Goal: Check status: Check status

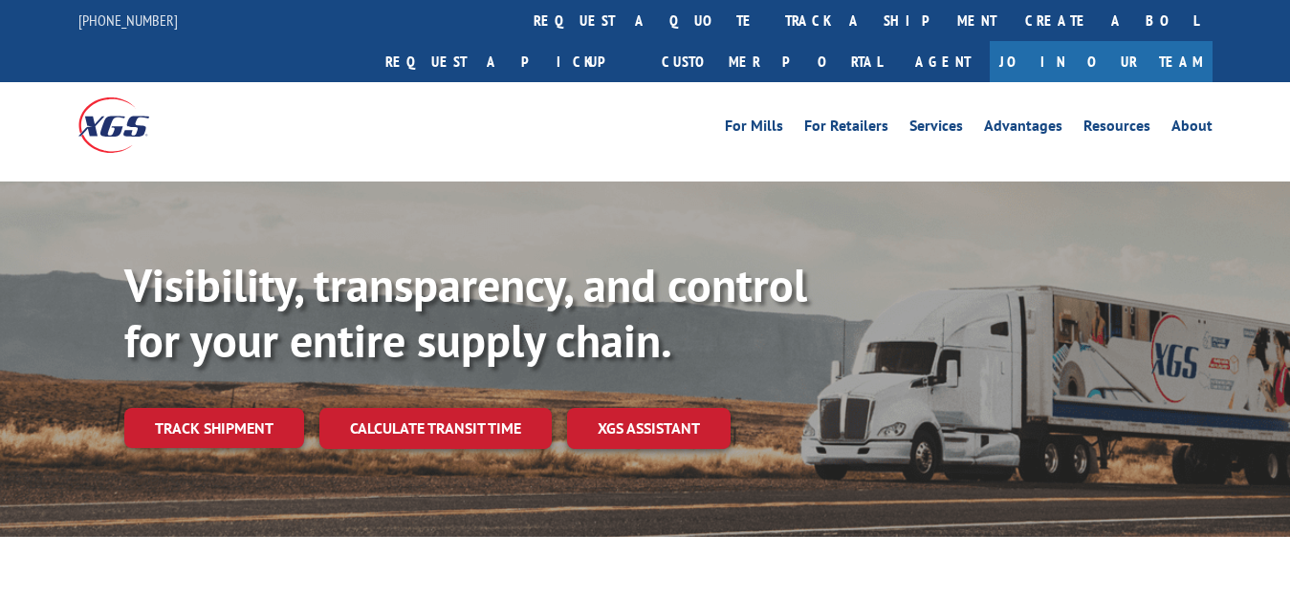
click at [206, 408] on link "Track shipment" at bounding box center [214, 428] width 180 height 40
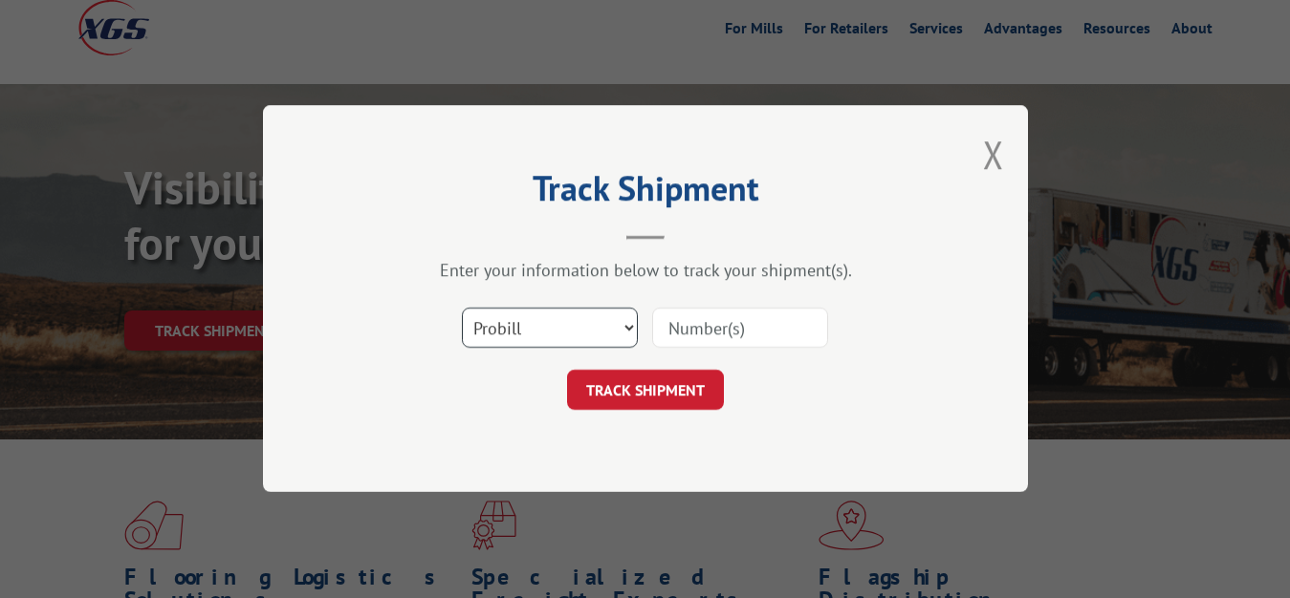
scroll to position [98, 0]
click at [462, 309] on select "Select category... Probill BOL PO" at bounding box center [550, 329] width 176 height 40
select select "bol"
click option "BOL" at bounding box center [0, 0] width 0 height 0
click at [682, 334] on input at bounding box center [740, 329] width 176 height 40
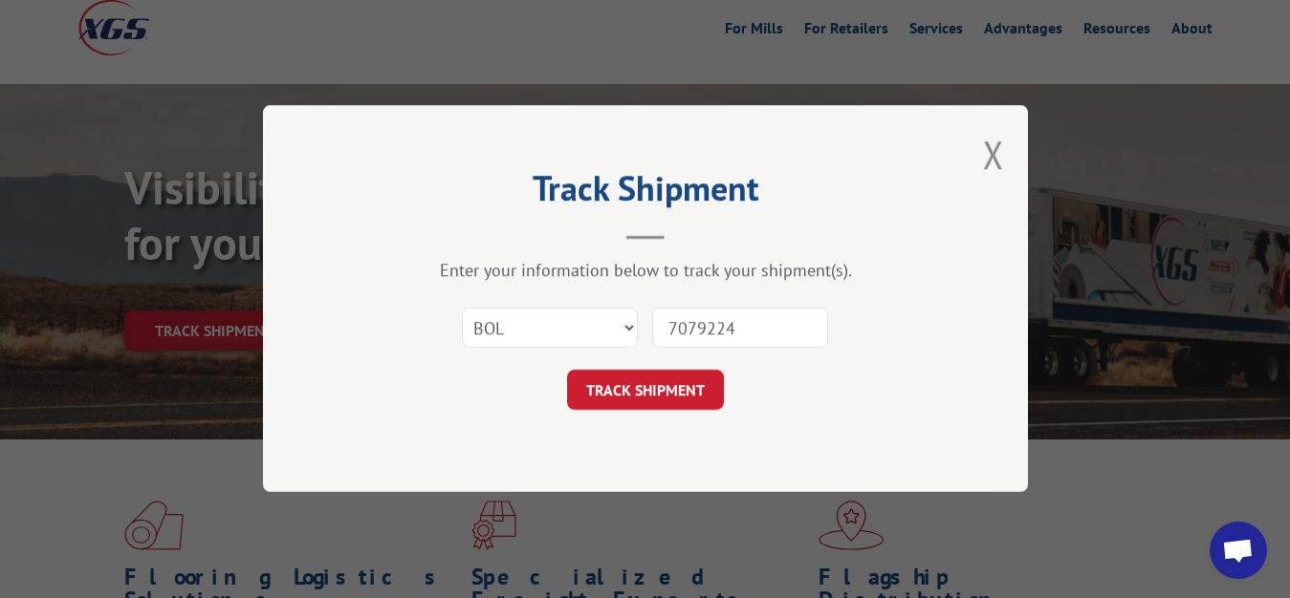
type input "7079224"
click button "TRACK SHIPMENT" at bounding box center [645, 391] width 157 height 40
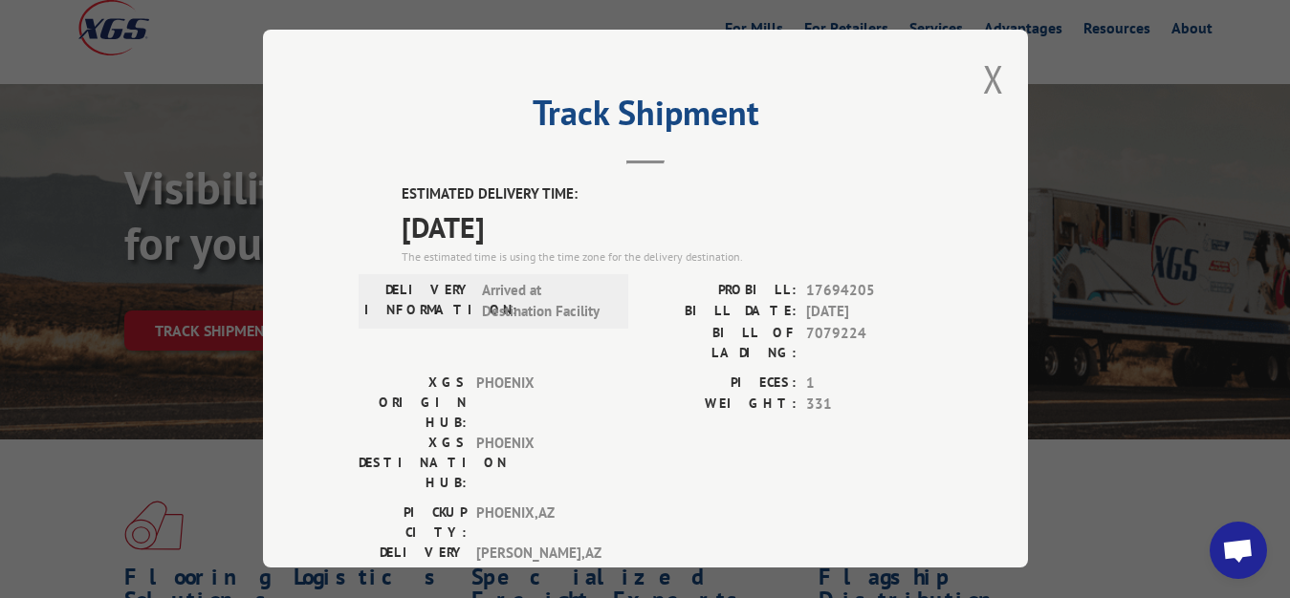
drag, startPoint x: 978, startPoint y: 74, endPoint x: 753, endPoint y: 185, distance: 250.5
click at [983, 79] on button "Close modal" at bounding box center [993, 79] width 21 height 51
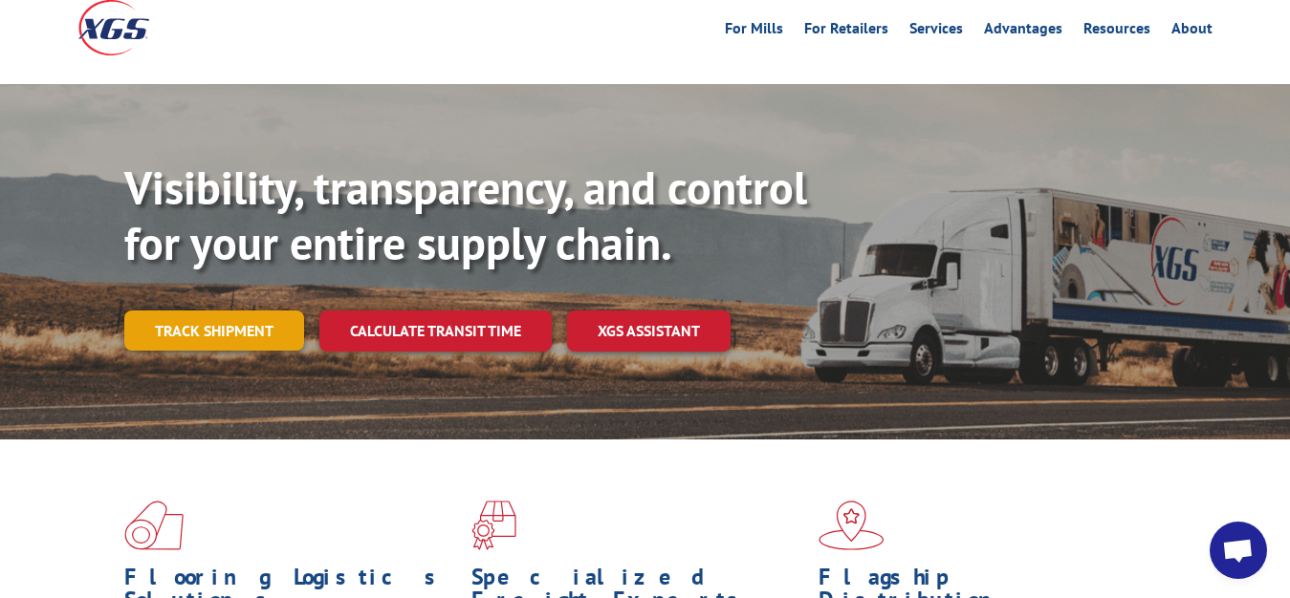
click at [195, 311] on link "Track shipment" at bounding box center [214, 331] width 180 height 40
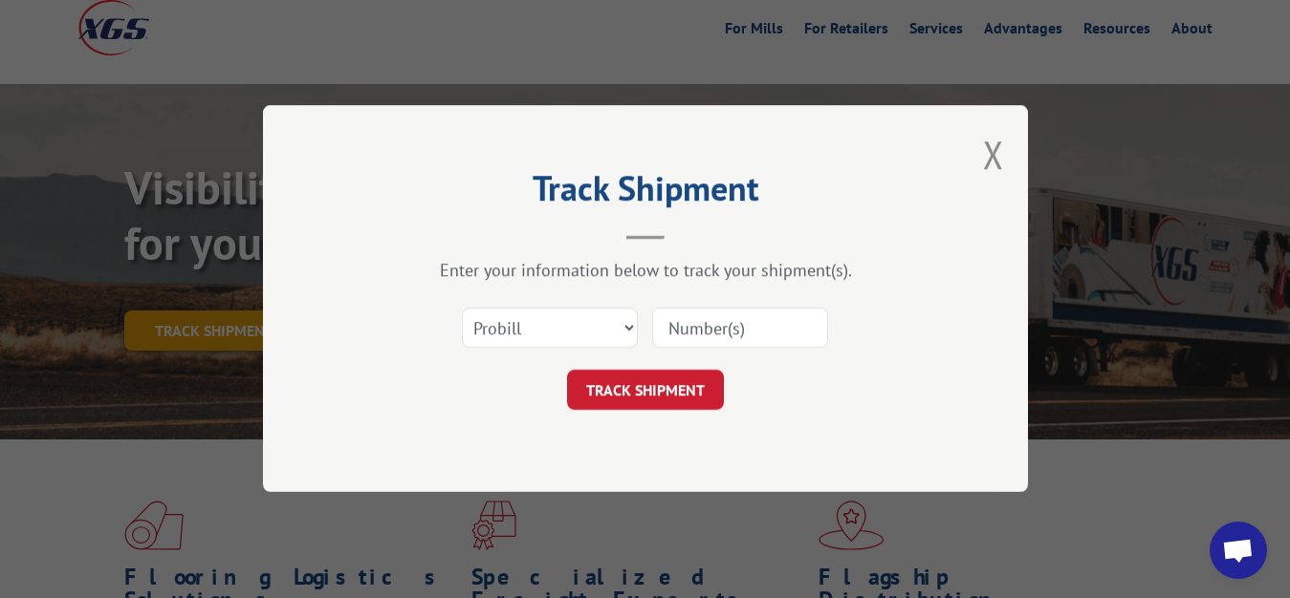
scroll to position [0, 0]
click at [462, 309] on select "Select category... Probill BOL PO" at bounding box center [550, 329] width 176 height 40
select select "bol"
click option "BOL" at bounding box center [0, 0] width 0 height 0
drag, startPoint x: 728, startPoint y: 318, endPoint x: 741, endPoint y: 184, distance: 135.5
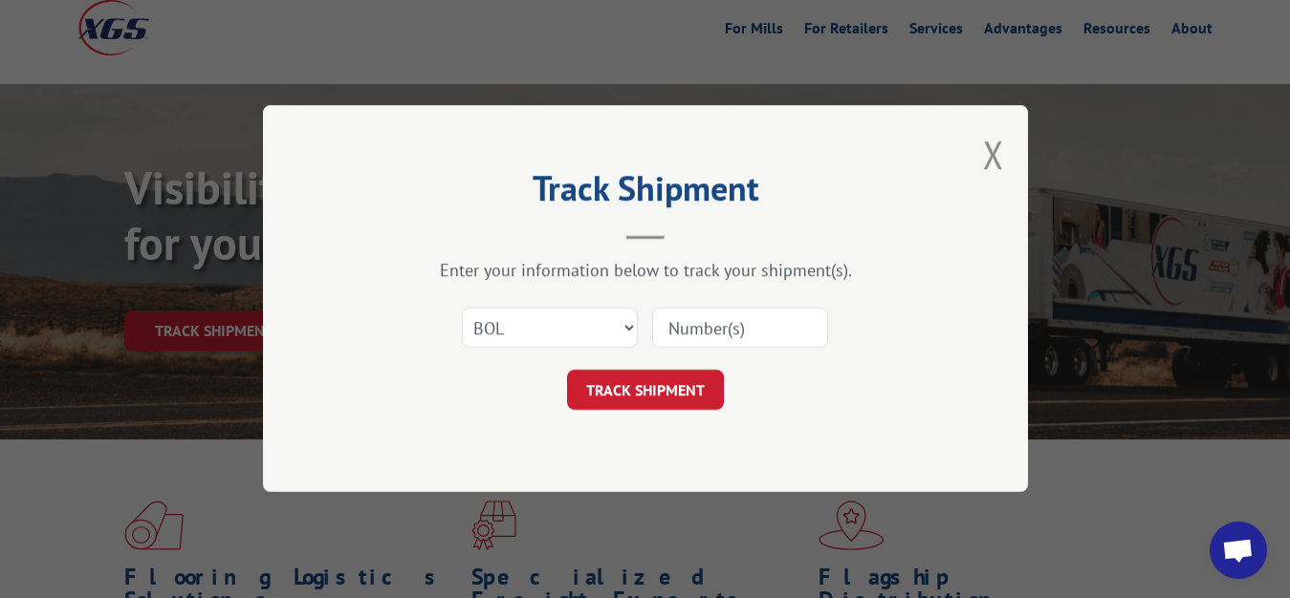
click at [728, 315] on input at bounding box center [740, 329] width 176 height 40
type input "7079820"
click button "TRACK SHIPMENT" at bounding box center [645, 391] width 157 height 40
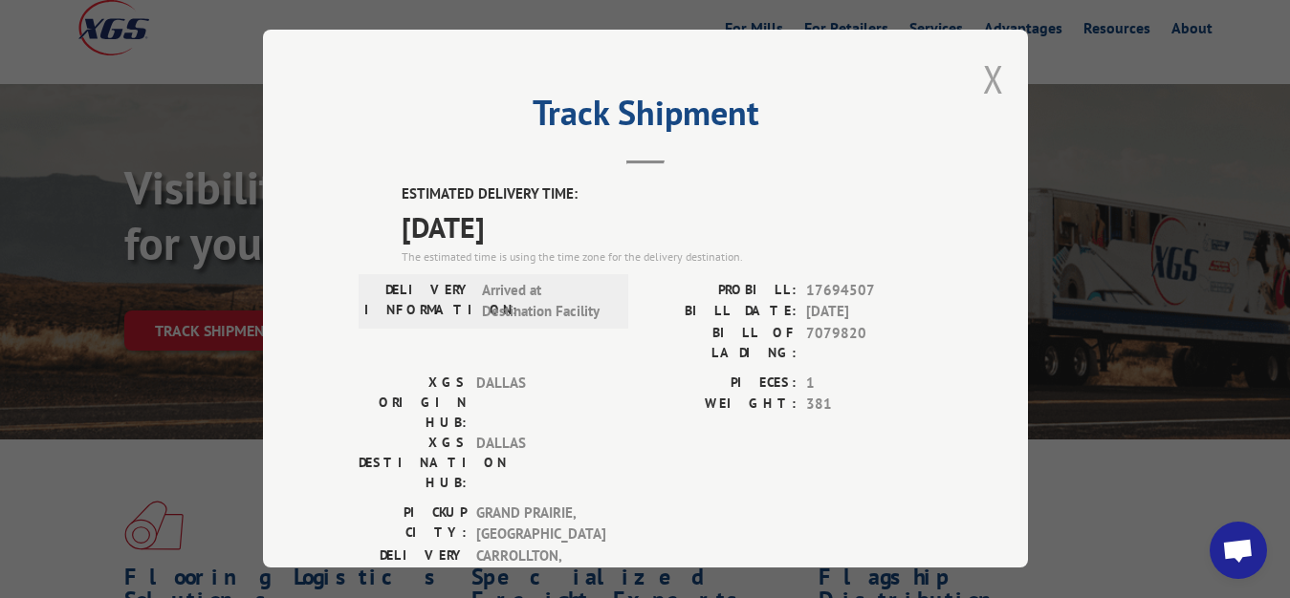
click at [983, 74] on button "Close modal" at bounding box center [993, 79] width 21 height 51
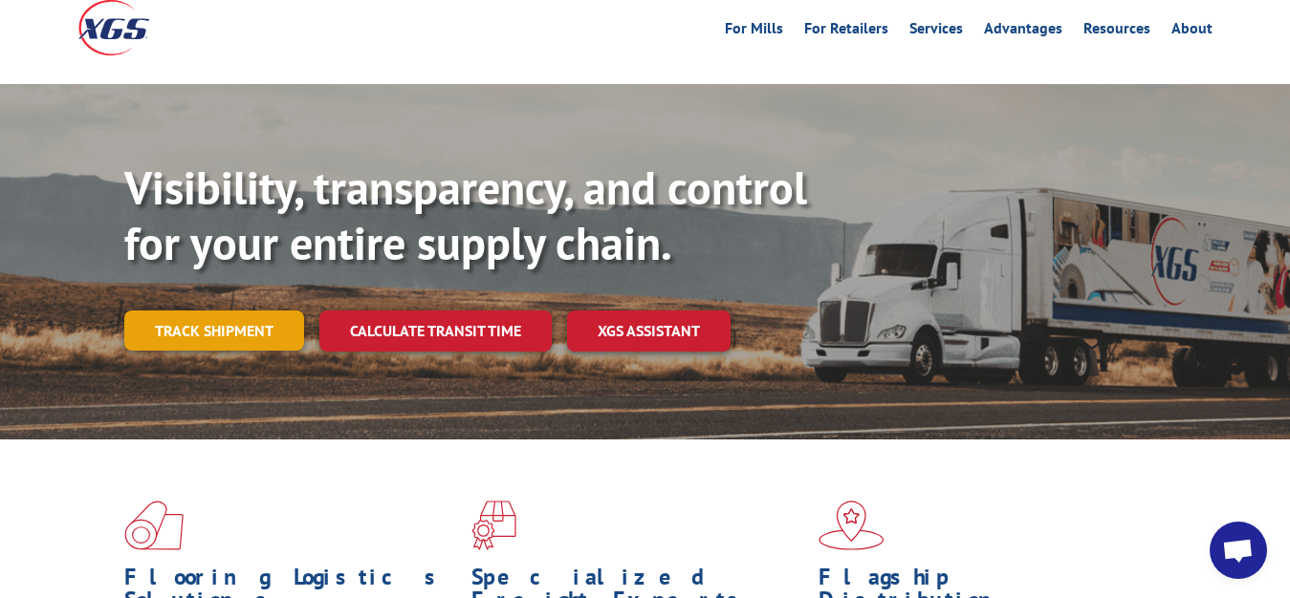
click at [244, 311] on link "Track shipment" at bounding box center [214, 331] width 180 height 40
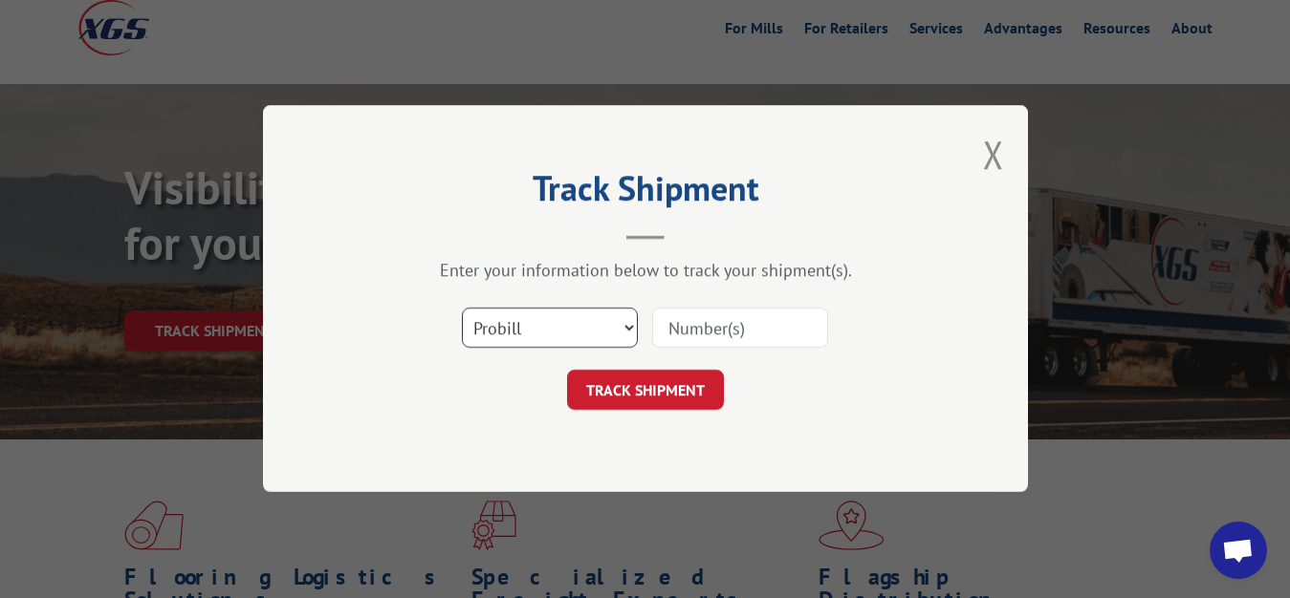
click at [462, 309] on select "Select category... Probill BOL PO" at bounding box center [550, 329] width 176 height 40
select select "bol"
click option "BOL" at bounding box center [0, 0] width 0 height 0
drag, startPoint x: 695, startPoint y: 337, endPoint x: 733, endPoint y: 208, distance: 133.7
click at [701, 324] on input at bounding box center [740, 329] width 176 height 40
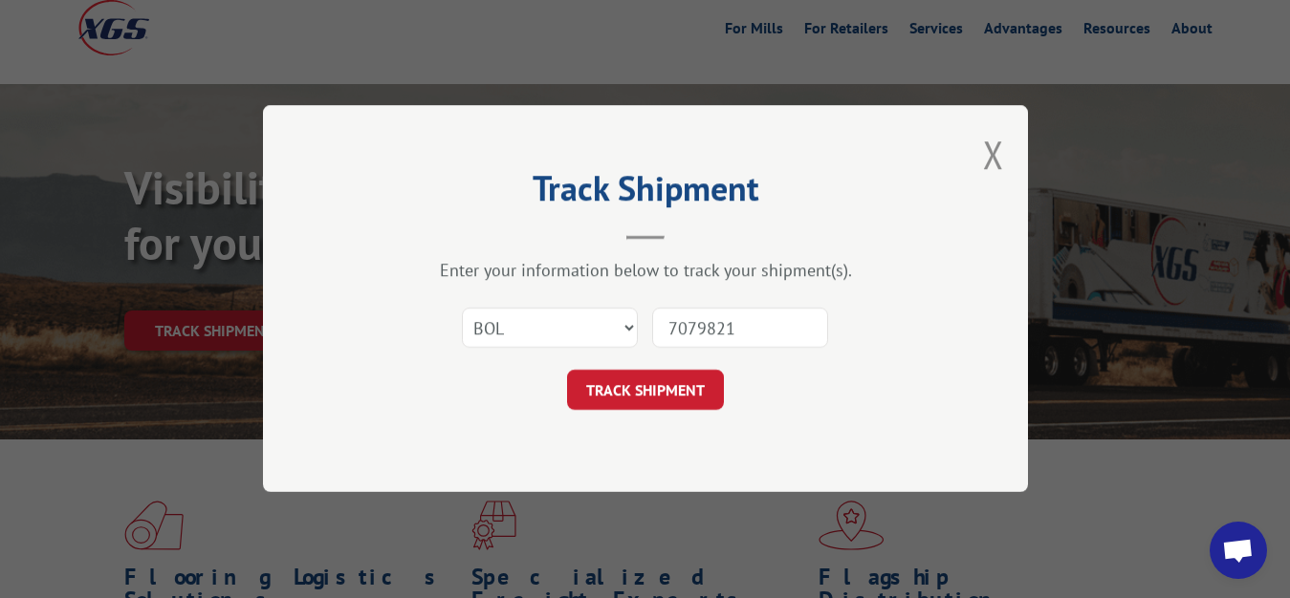
type input "7079821"
click button "TRACK SHIPMENT" at bounding box center [645, 391] width 157 height 40
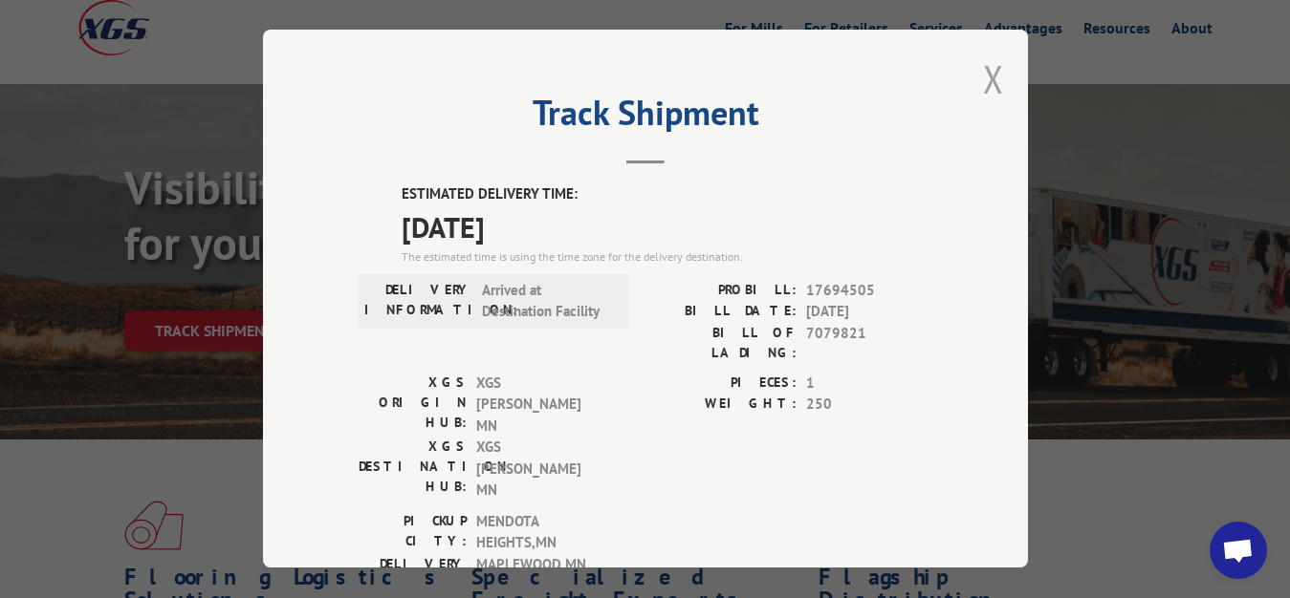
click at [983, 74] on button "Close modal" at bounding box center [993, 79] width 21 height 51
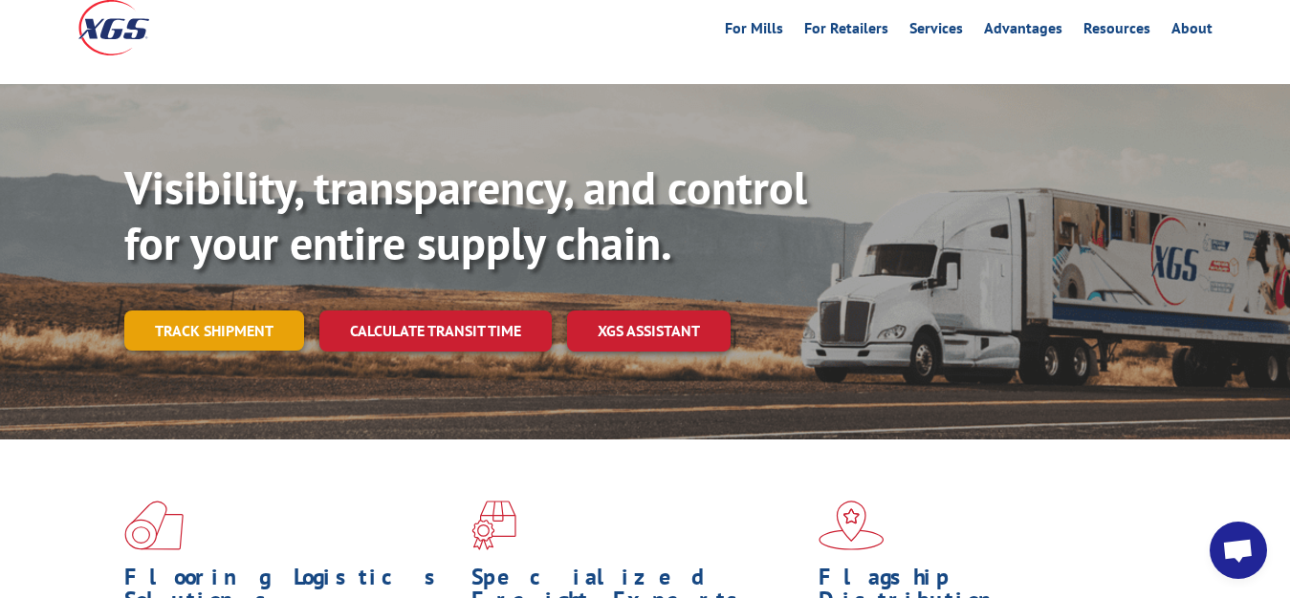
click at [201, 311] on link "Track shipment" at bounding box center [214, 331] width 180 height 40
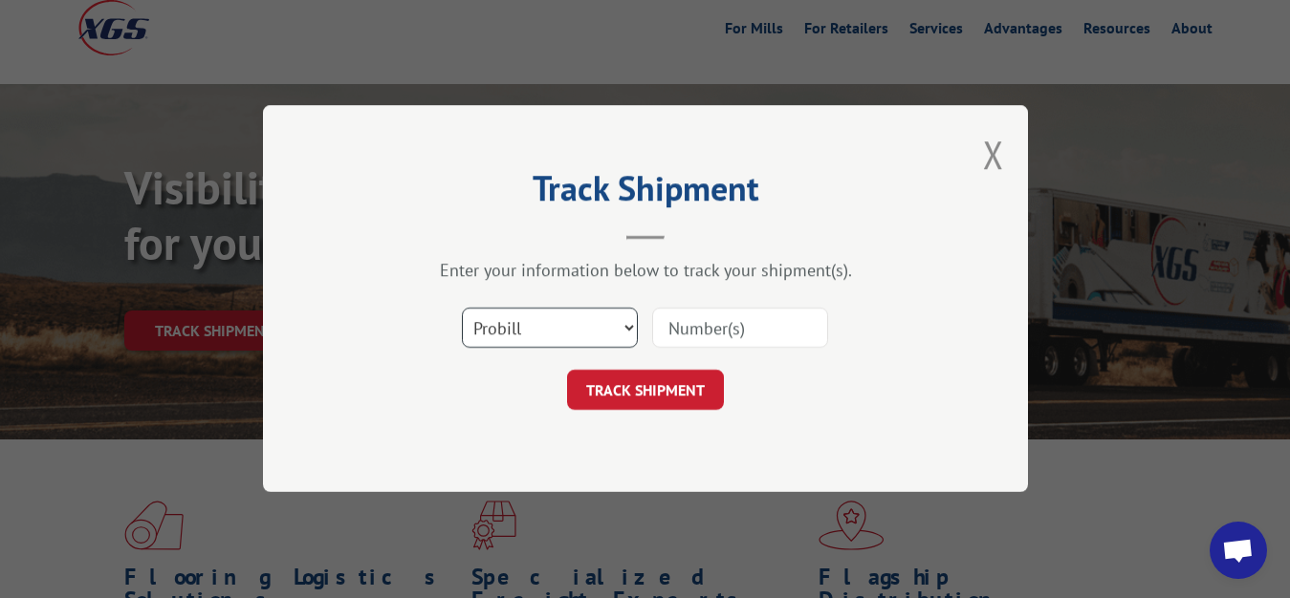
click at [462, 309] on select "Select category... Probill BOL PO" at bounding box center [550, 329] width 176 height 40
select select "bol"
click option "BOL" at bounding box center [0, 0] width 0 height 0
drag, startPoint x: 691, startPoint y: 326, endPoint x: 695, endPoint y: 250, distance: 75.6
click at [691, 322] on input at bounding box center [740, 329] width 176 height 40
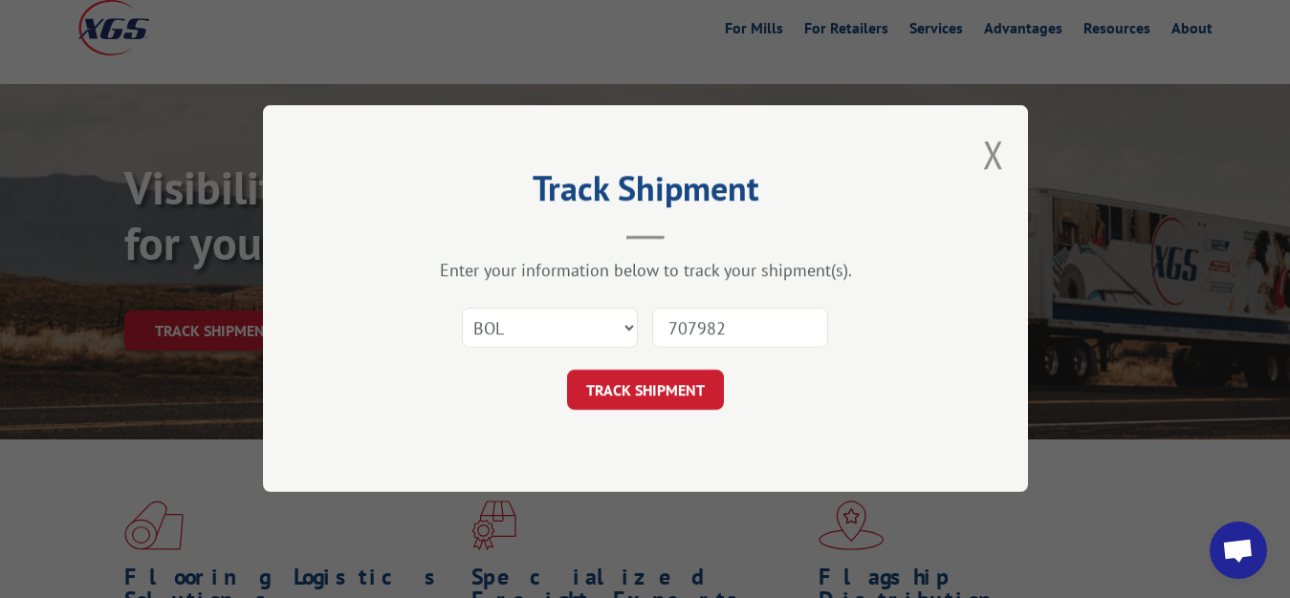
type input "7079822"
click button "TRACK SHIPMENT" at bounding box center [645, 391] width 157 height 40
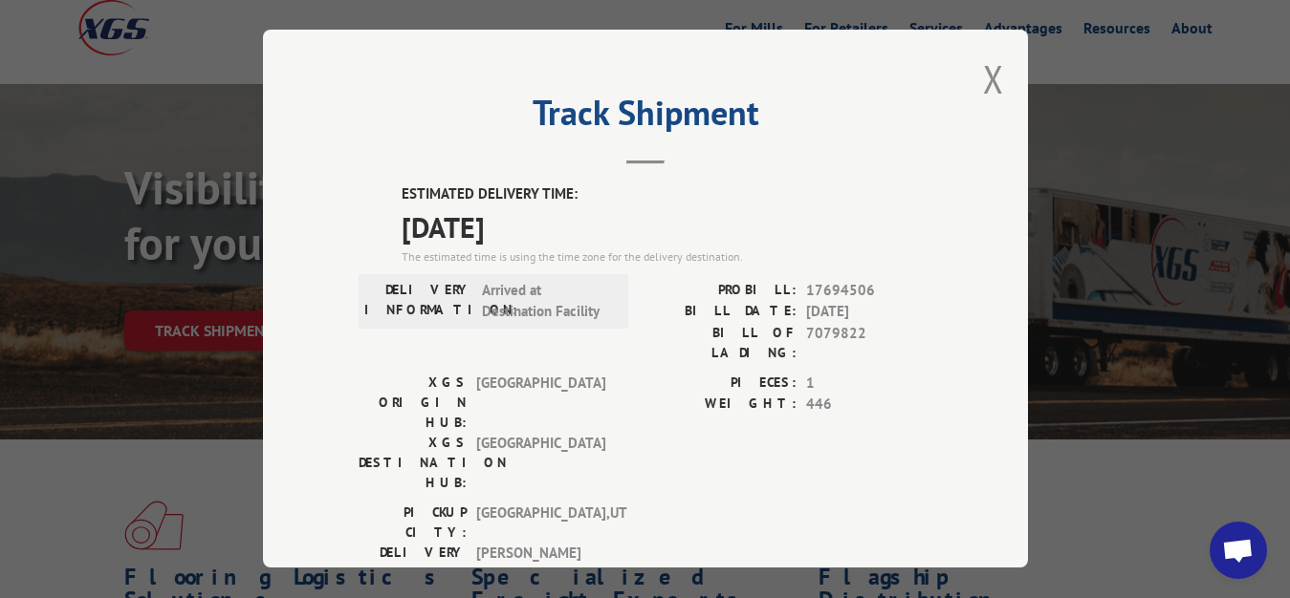
click at [983, 70] on button "Close modal" at bounding box center [993, 79] width 21 height 51
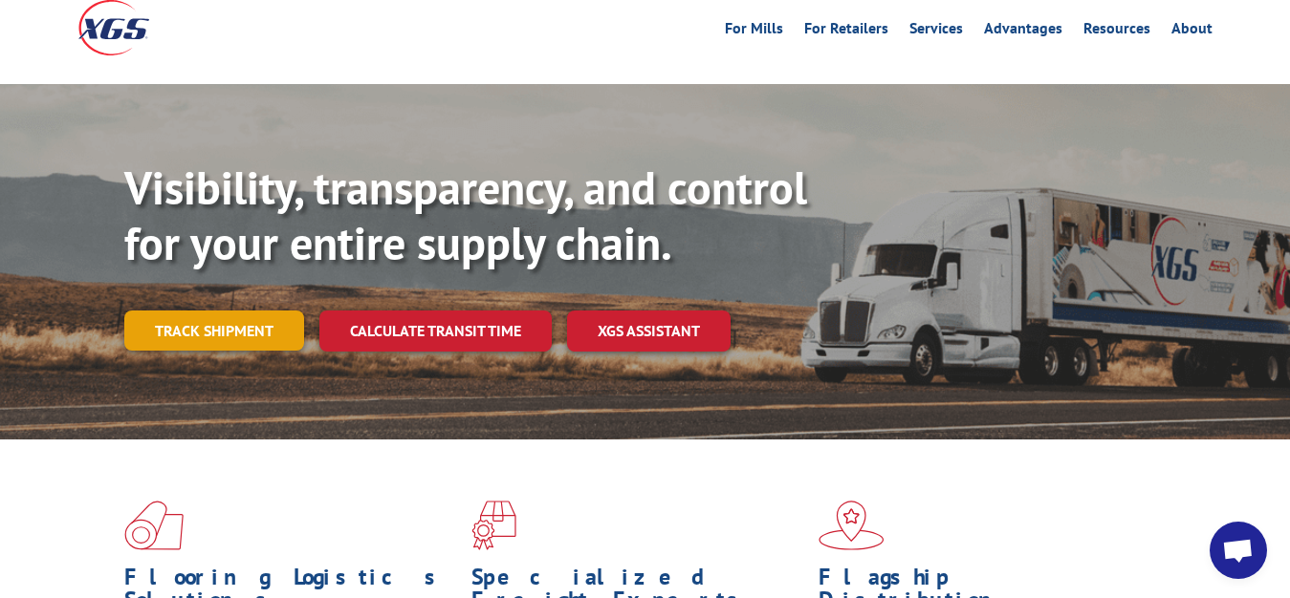
click at [161, 311] on link "Track shipment" at bounding box center [214, 331] width 180 height 40
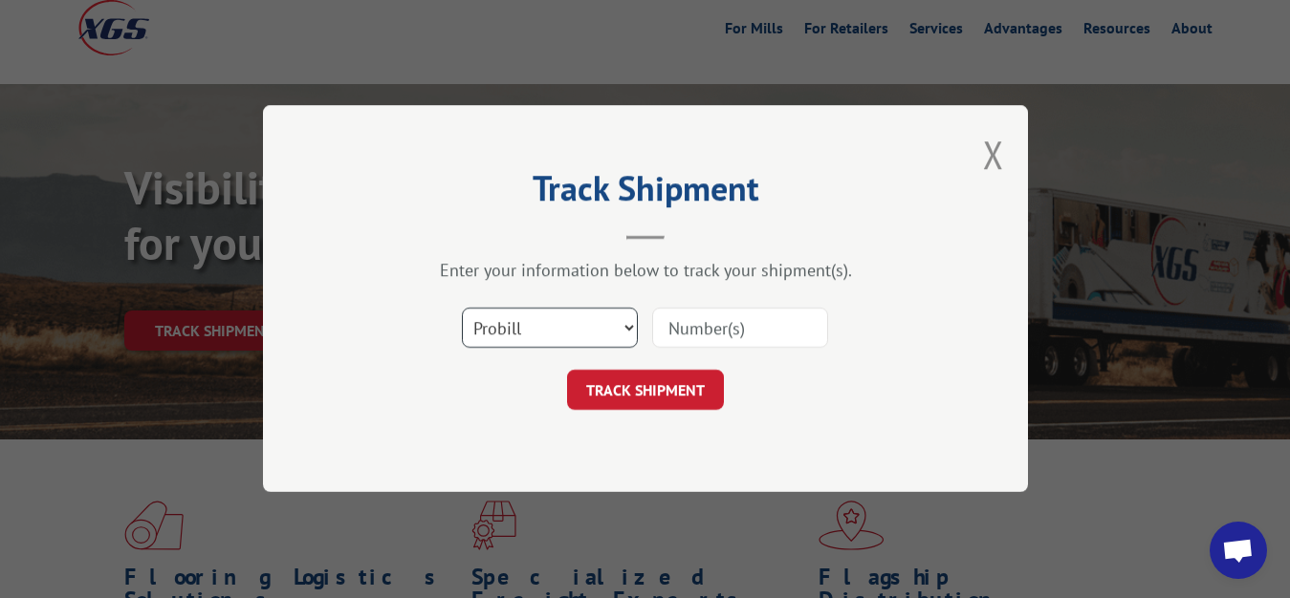
click at [462, 309] on select "Select category... Probill BOL PO" at bounding box center [550, 329] width 176 height 40
select select "bol"
click option "BOL" at bounding box center [0, 0] width 0 height 0
click at [768, 307] on div at bounding box center [740, 329] width 176 height 44
drag, startPoint x: 698, startPoint y: 319, endPoint x: 714, endPoint y: 224, distance: 97.0
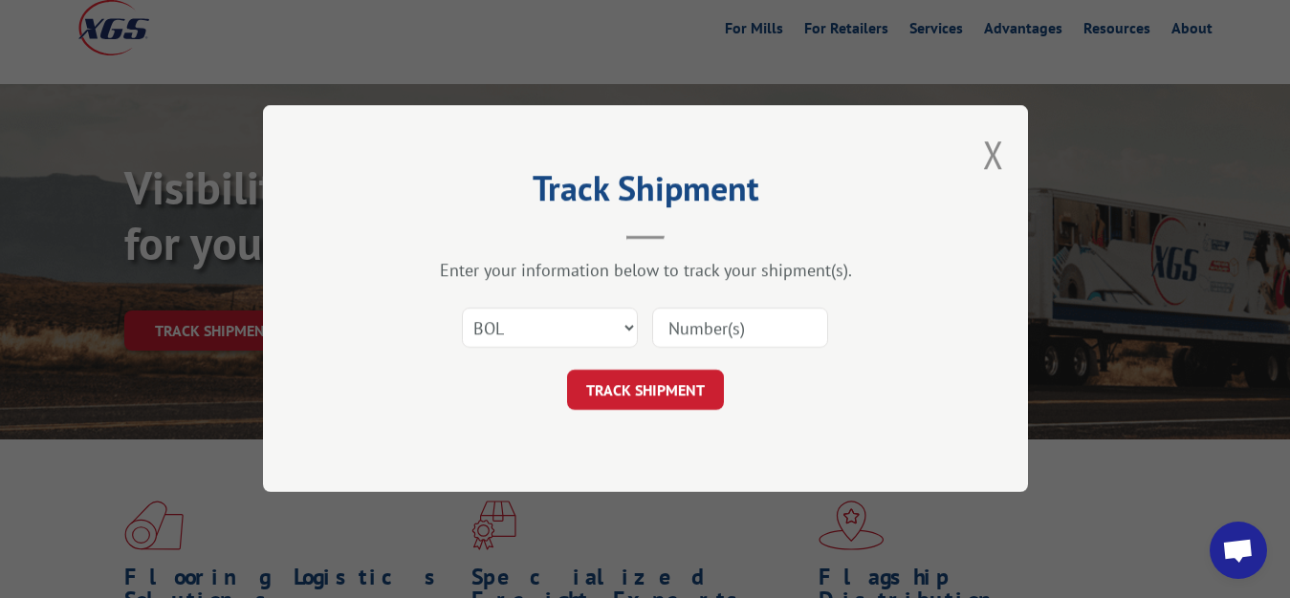
click at [698, 315] on input at bounding box center [740, 329] width 176 height 40
type input "7080126"
click button "TRACK SHIPMENT" at bounding box center [645, 391] width 157 height 40
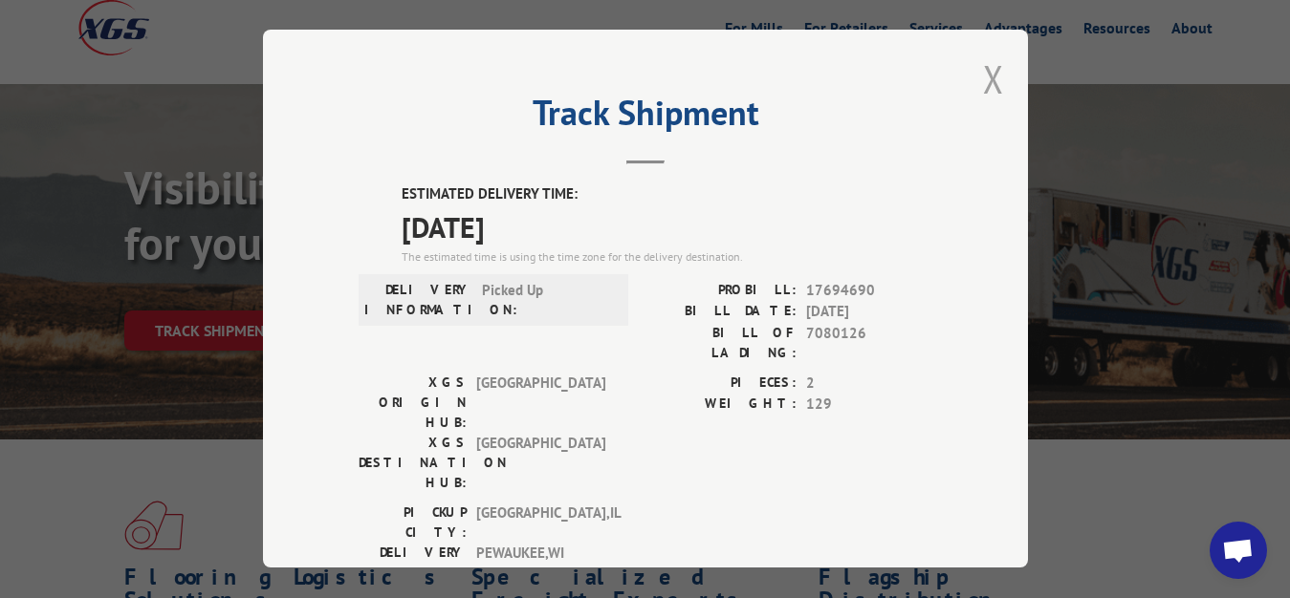
click at [983, 70] on button "Close modal" at bounding box center [993, 79] width 21 height 51
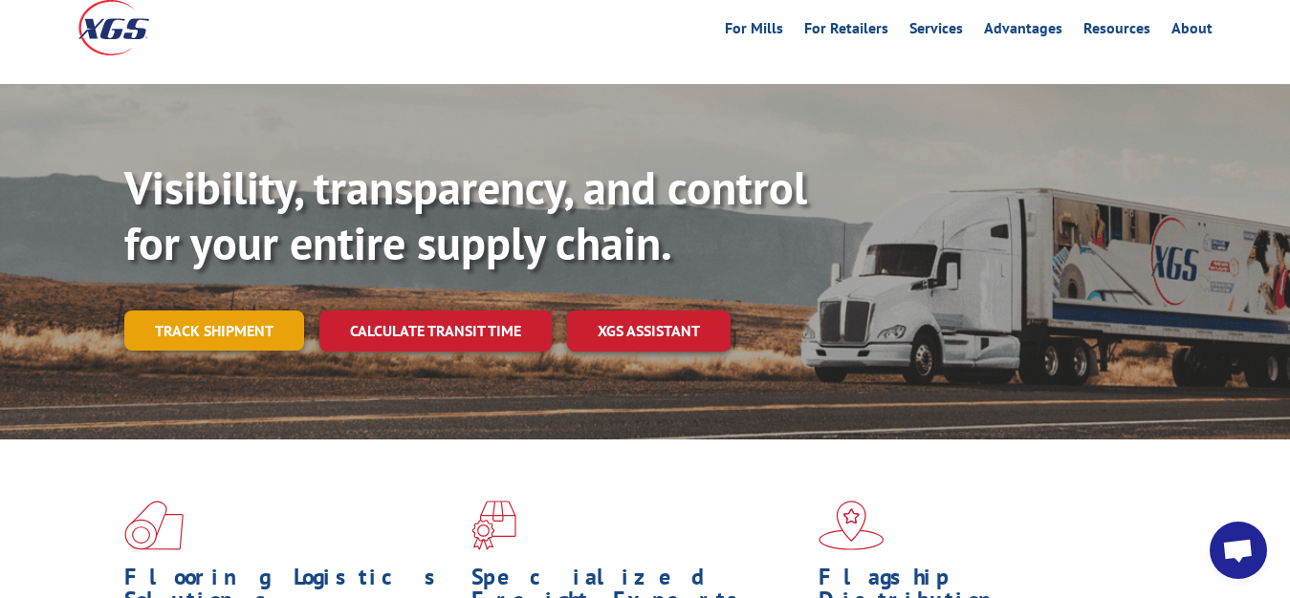
click at [172, 311] on link "Track shipment" at bounding box center [214, 331] width 180 height 40
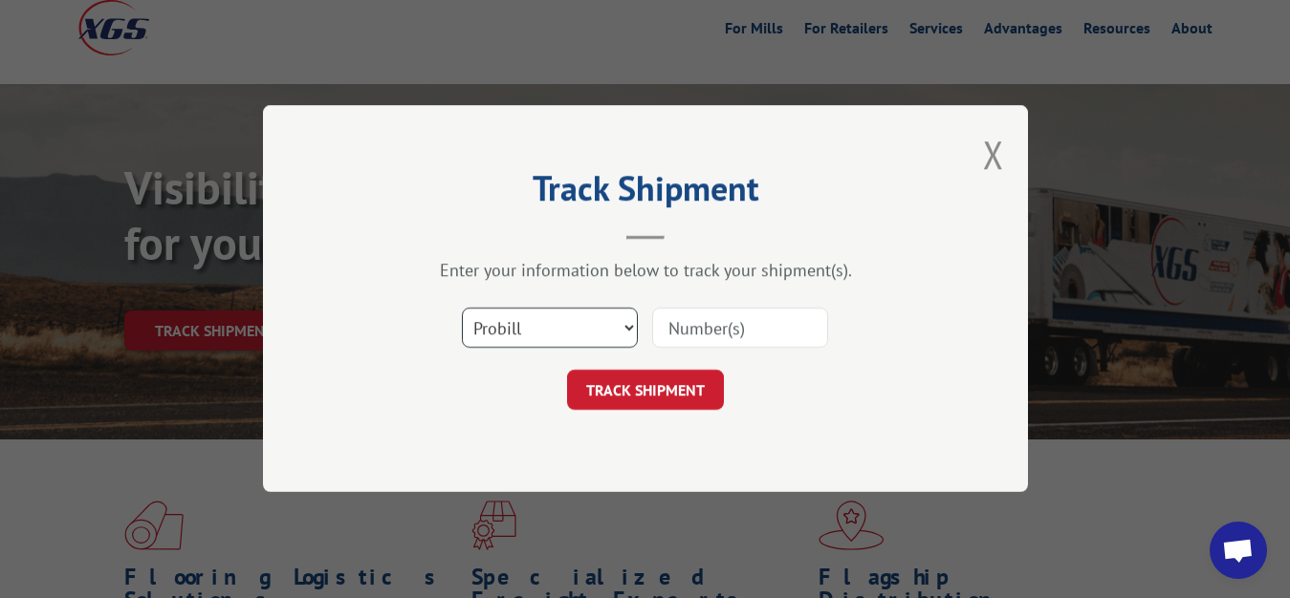
click at [462, 309] on select "Select category... Probill BOL PO" at bounding box center [550, 329] width 176 height 40
select select "bol"
click option "BOL" at bounding box center [0, 0] width 0 height 0
drag, startPoint x: 720, startPoint y: 332, endPoint x: 723, endPoint y: 305, distance: 26.9
click at [723, 309] on input at bounding box center [740, 329] width 176 height 40
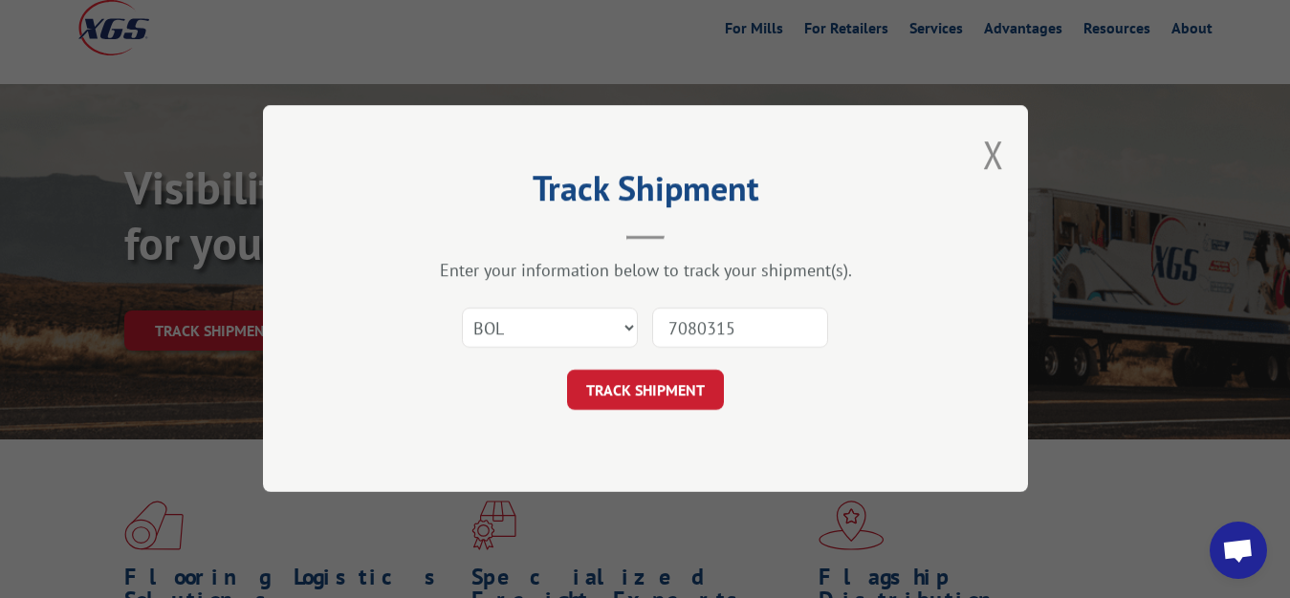
type input "7080315"
click button "TRACK SHIPMENT" at bounding box center [645, 391] width 157 height 40
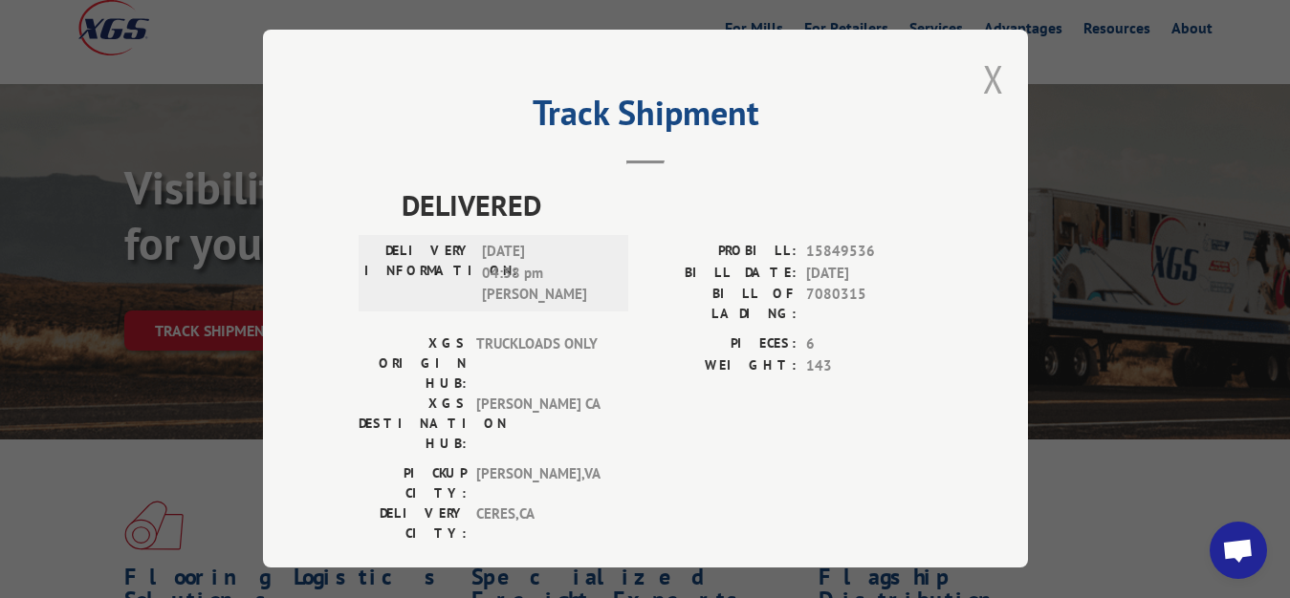
click at [983, 68] on button "Close modal" at bounding box center [993, 79] width 21 height 51
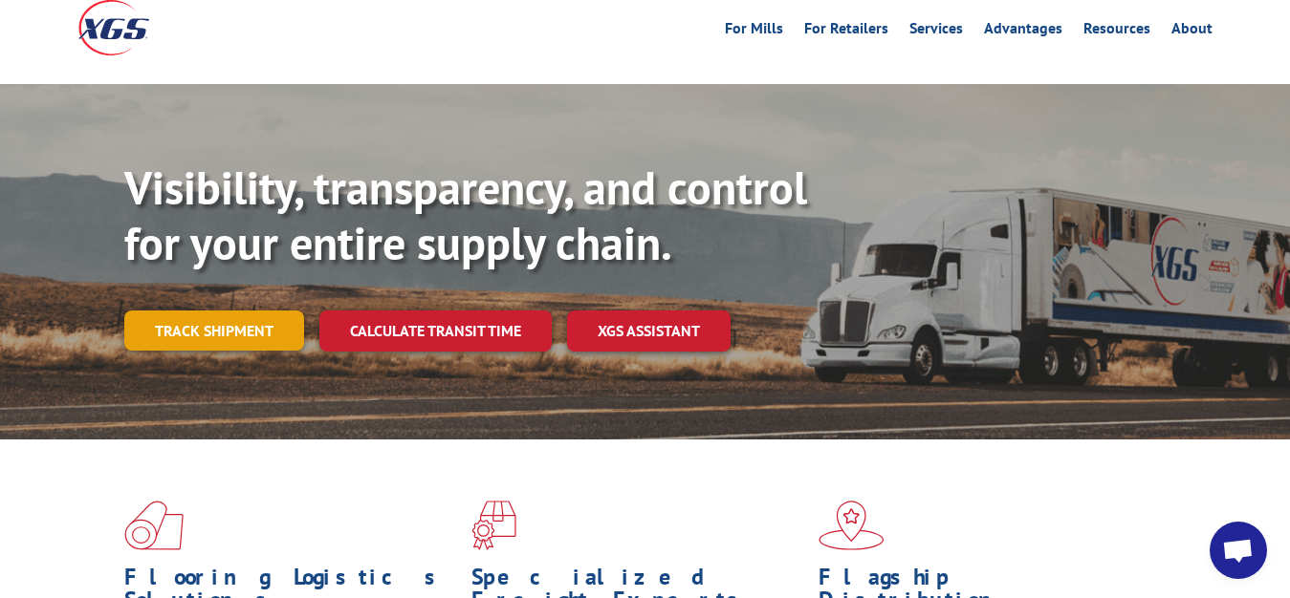
click at [254, 311] on link "Track shipment" at bounding box center [214, 331] width 180 height 40
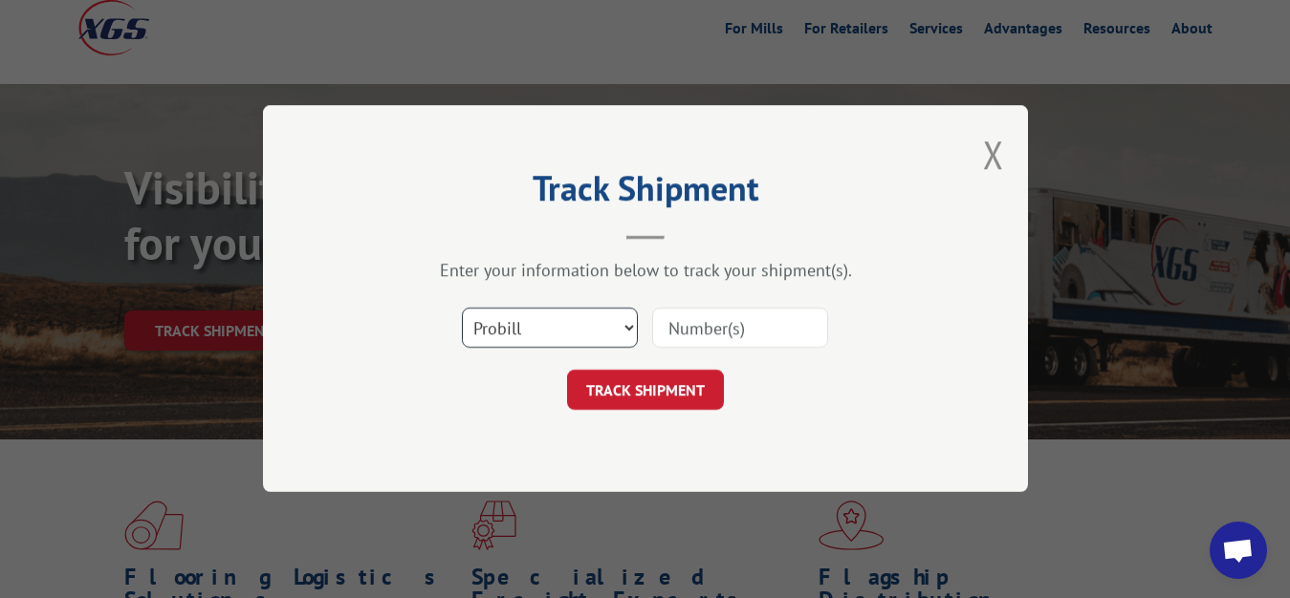
click at [462, 309] on select "Select category... Probill BOL PO" at bounding box center [550, 329] width 176 height 40
select select "bol"
click option "BOL" at bounding box center [0, 0] width 0 height 0
click at [675, 329] on input at bounding box center [740, 329] width 176 height 40
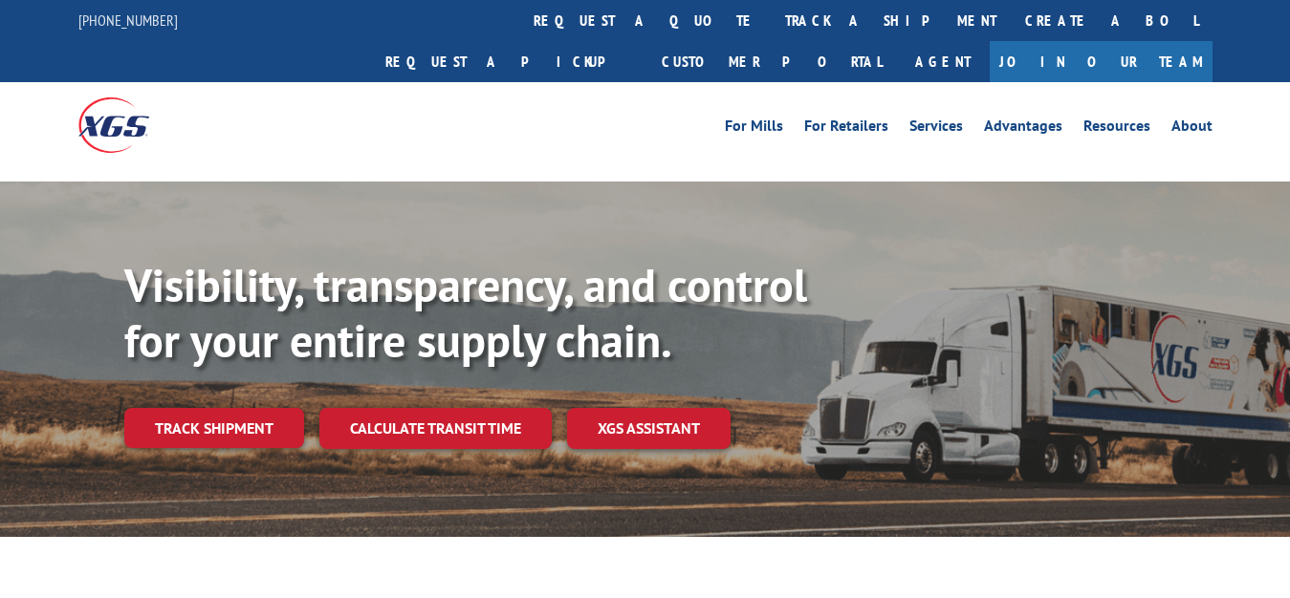
scroll to position [98, 0]
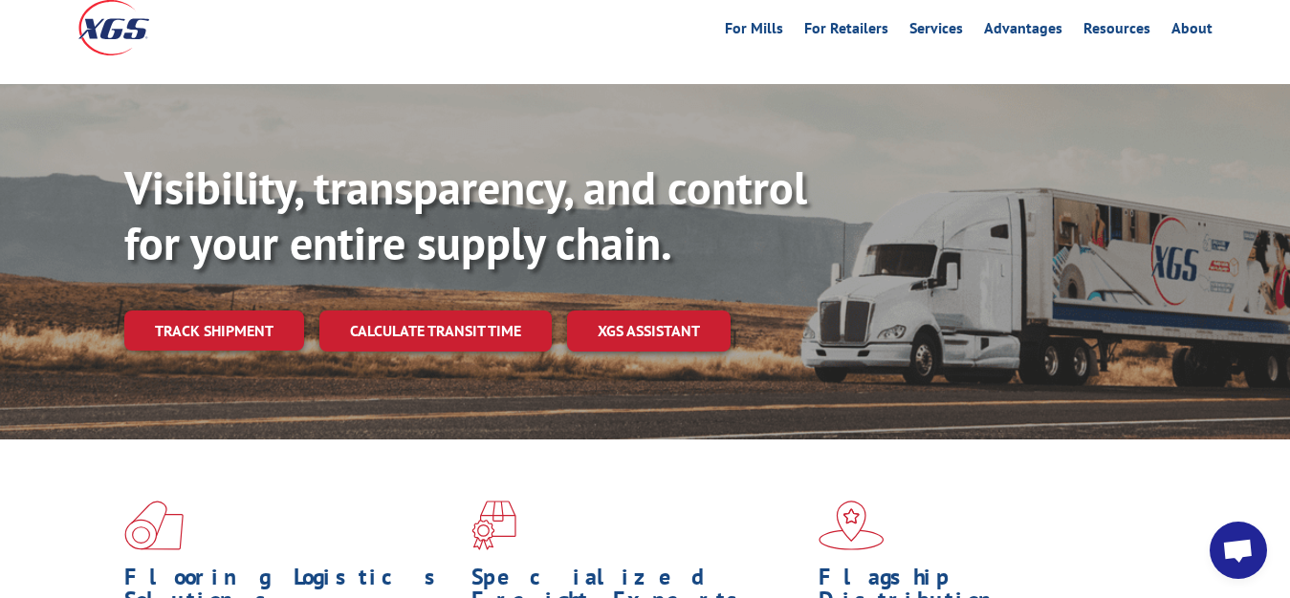
click at [230, 311] on link "Track shipment" at bounding box center [214, 331] width 180 height 40
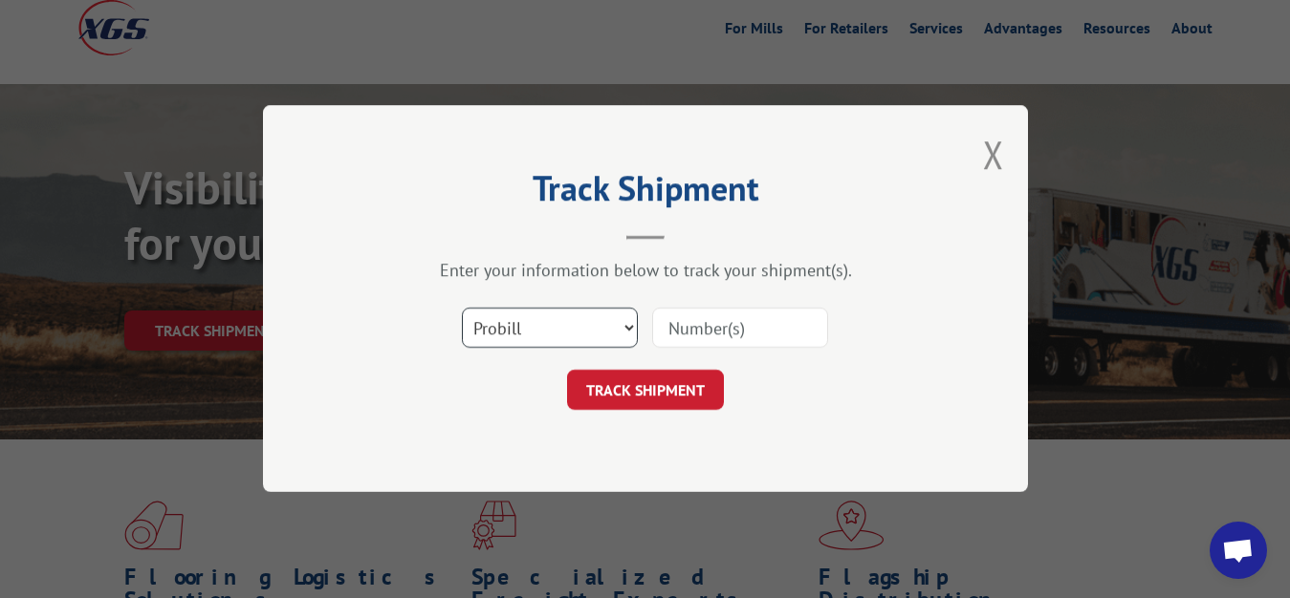
click at [462, 309] on select "Select category... Probill BOL PO" at bounding box center [550, 329] width 176 height 40
select select "bol"
click option "BOL" at bounding box center [0, 0] width 0 height 0
click at [681, 330] on input at bounding box center [740, 329] width 176 height 40
